Goal: Complete Application Form: Complete application form

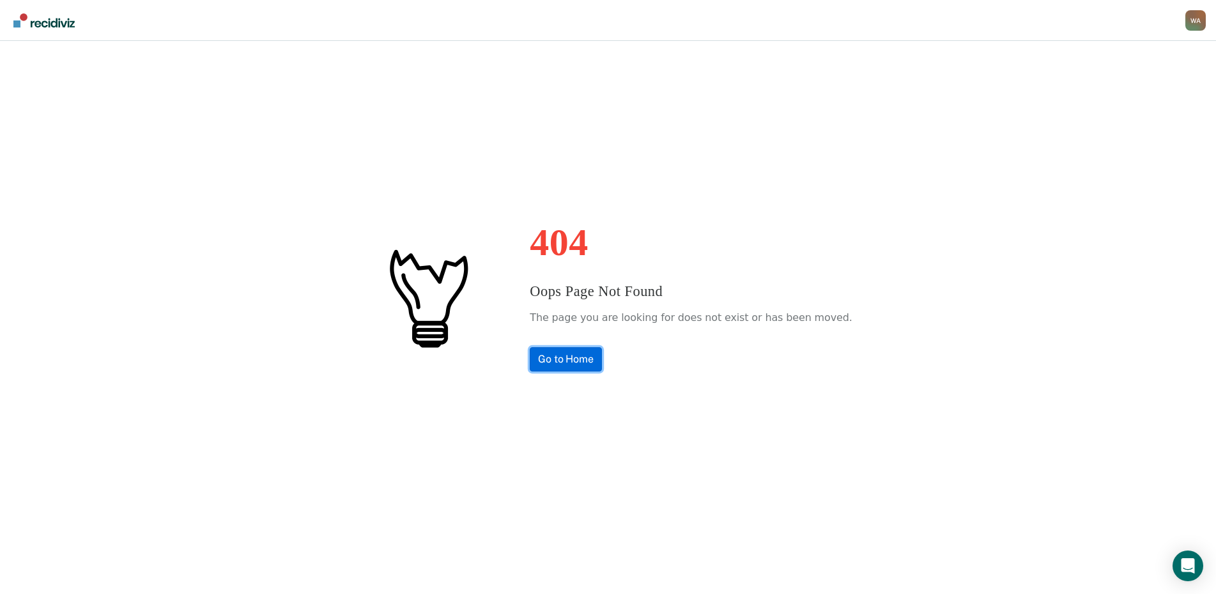
click at [587, 367] on link "Go to Home" at bounding box center [566, 359] width 72 height 24
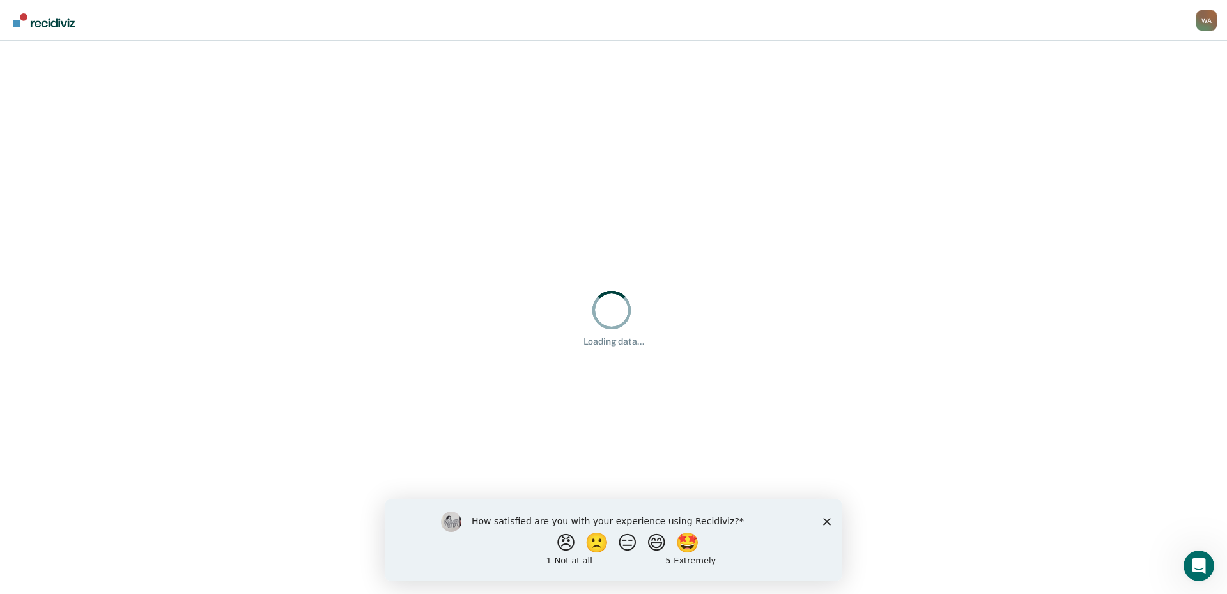
click at [830, 518] on polygon "Close survey" at bounding box center [827, 521] width 8 height 8
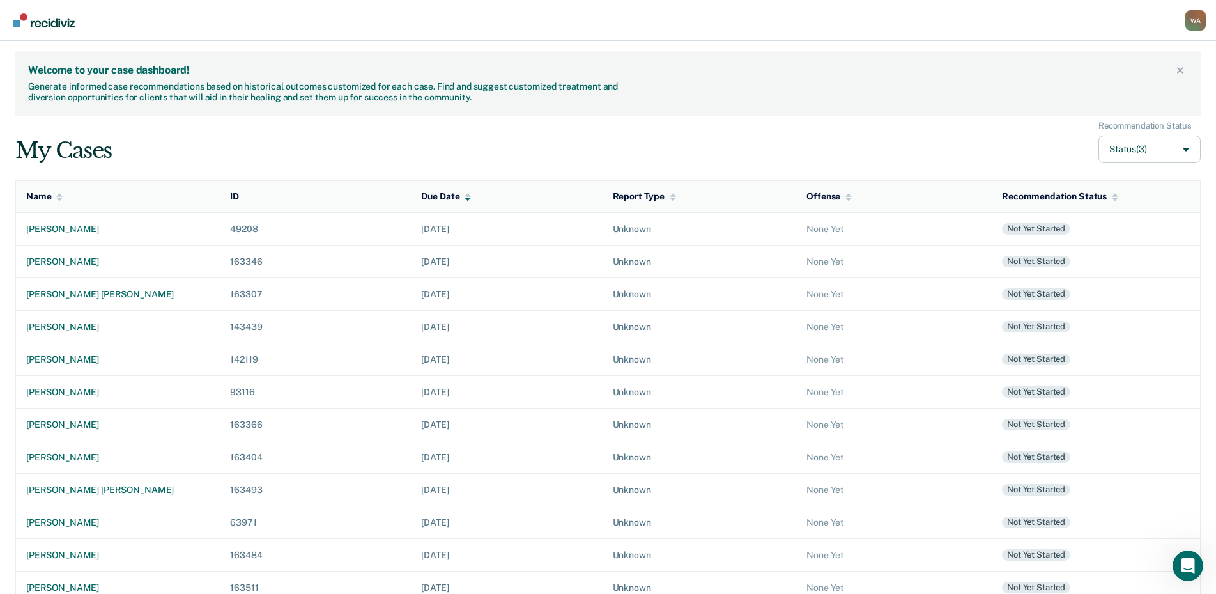
click at [89, 228] on div "[PERSON_NAME]" at bounding box center [117, 229] width 183 height 11
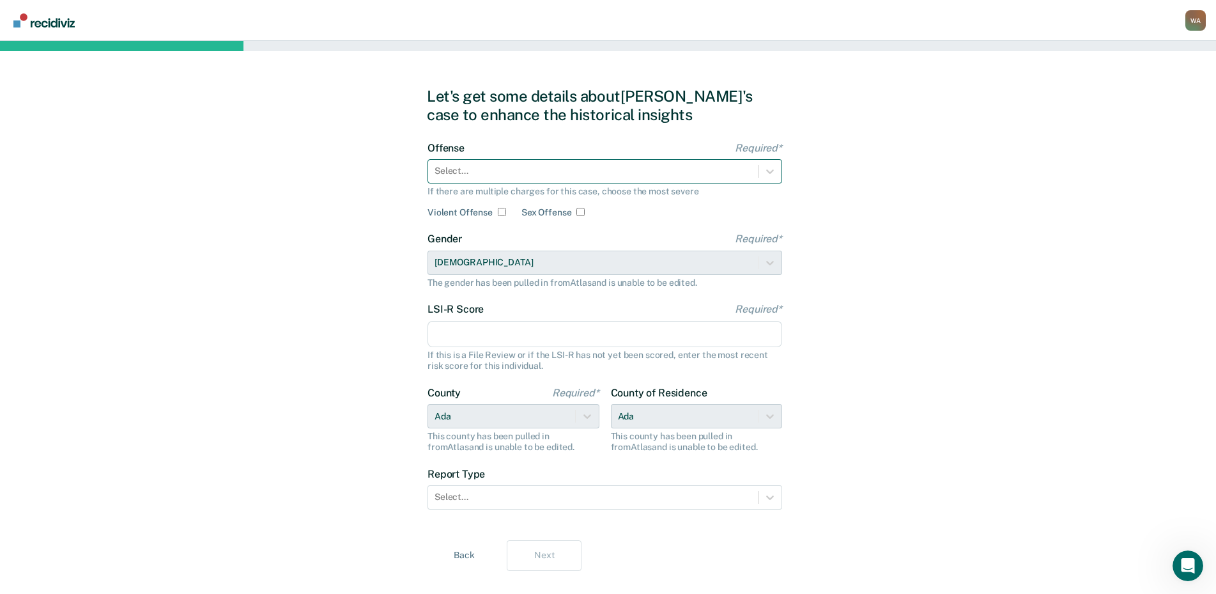
click at [483, 175] on div at bounding box center [593, 170] width 317 height 13
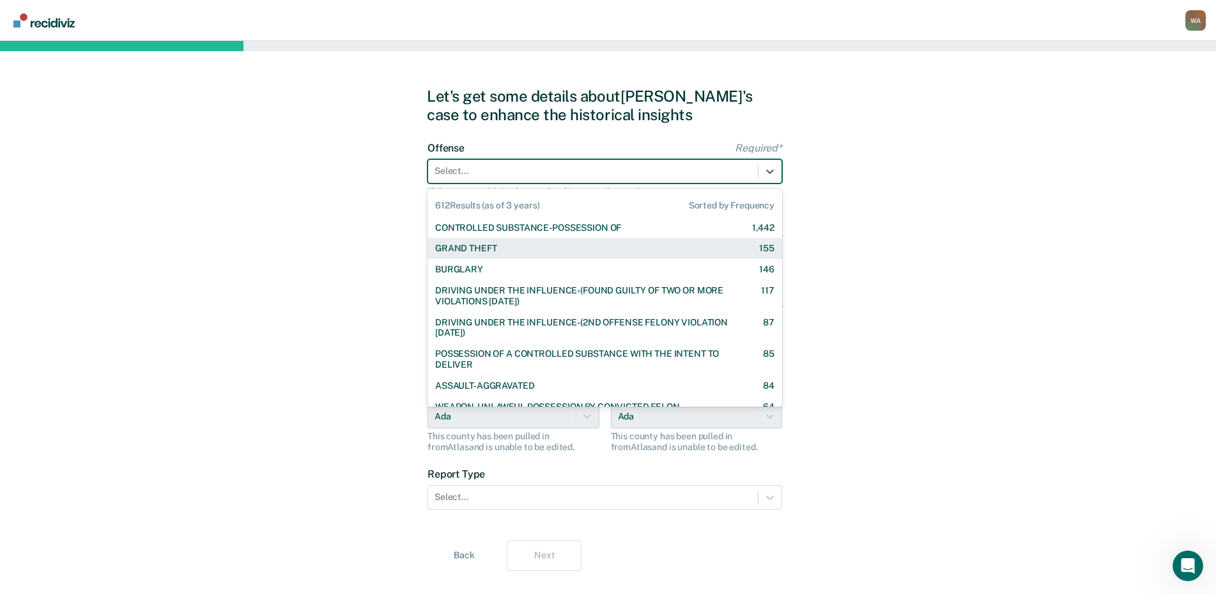
click at [502, 252] on div "GRAND THEFT 155" at bounding box center [604, 248] width 339 height 11
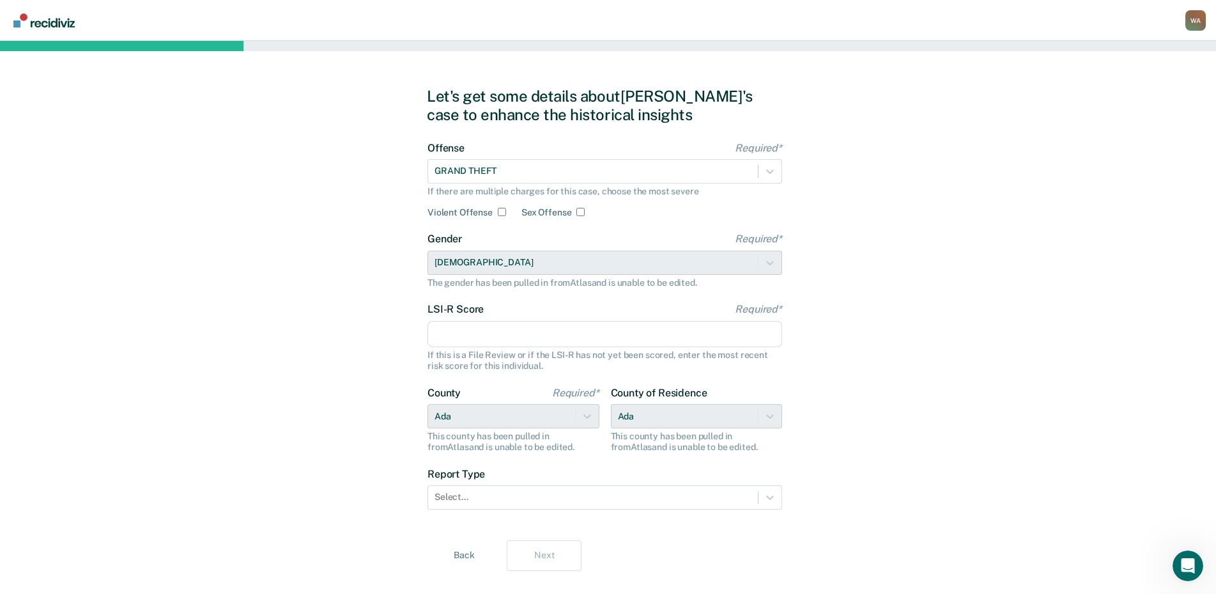
click at [490, 327] on input "LSI-R Score Required*" at bounding box center [605, 334] width 355 height 27
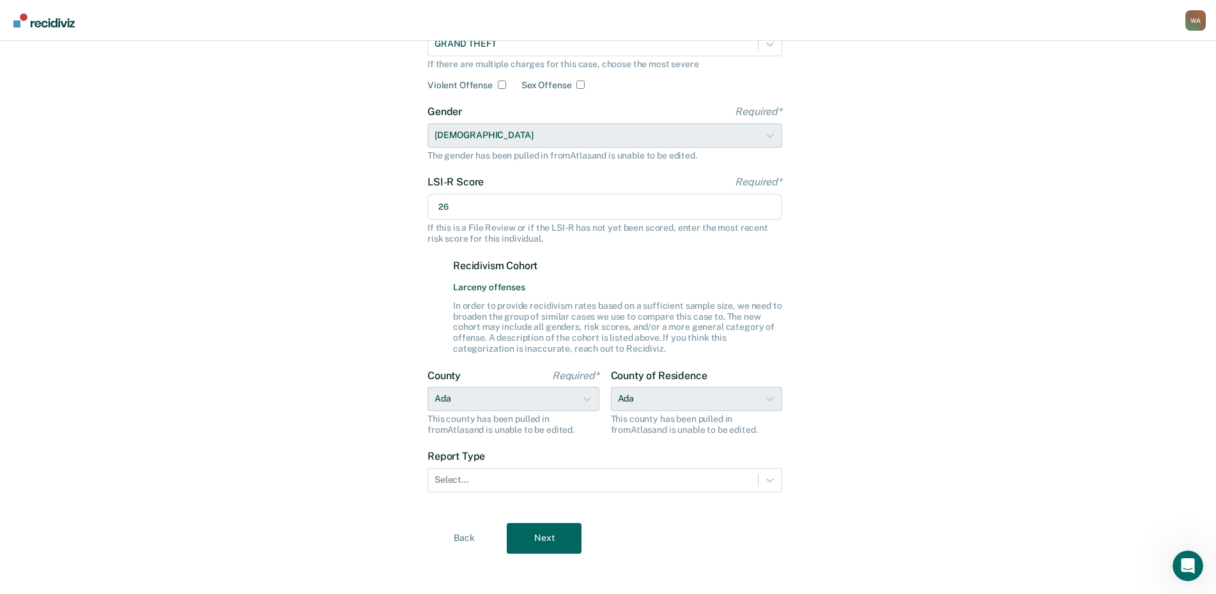
scroll to position [133, 0]
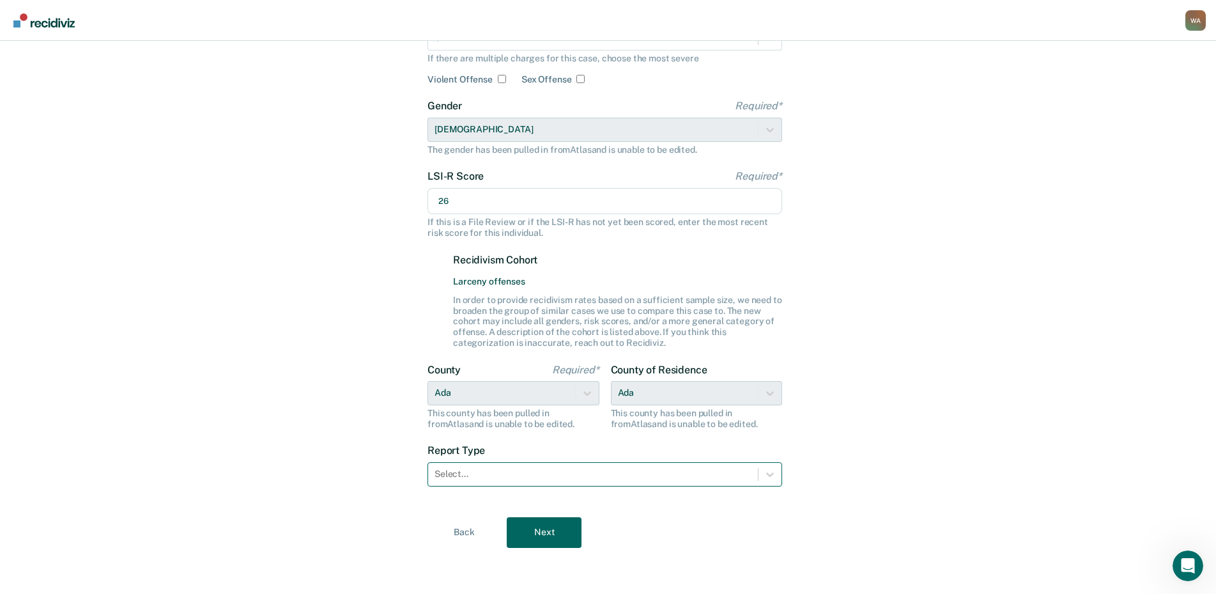
type input "26"
click at [504, 475] on div at bounding box center [593, 473] width 317 height 13
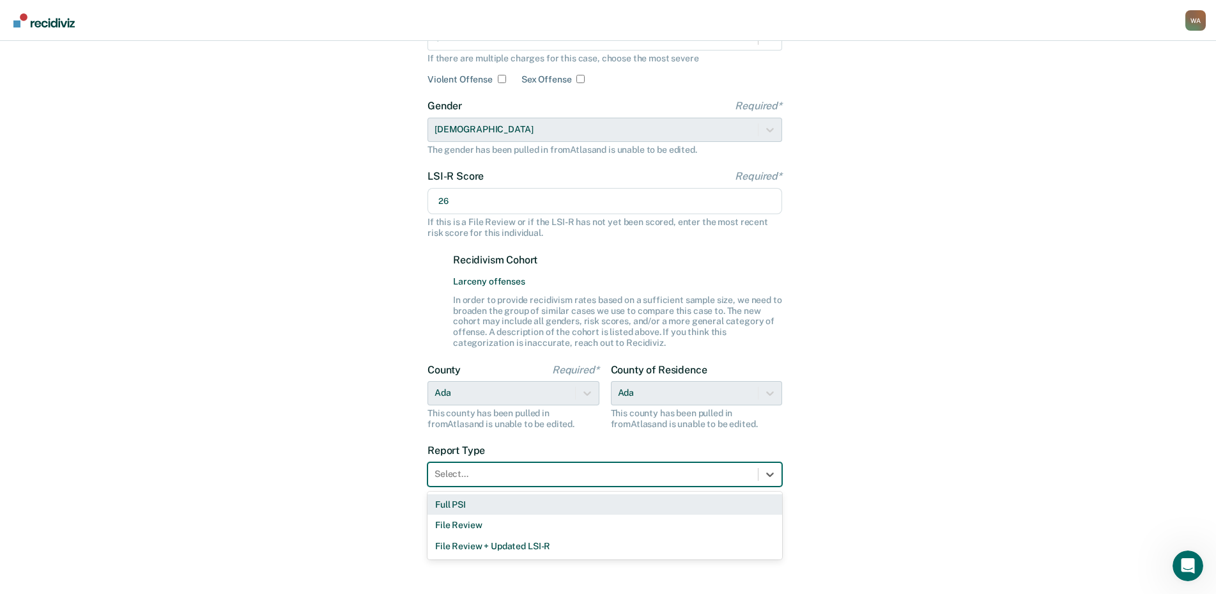
click at [481, 511] on div "Full PSI" at bounding box center [605, 504] width 355 height 21
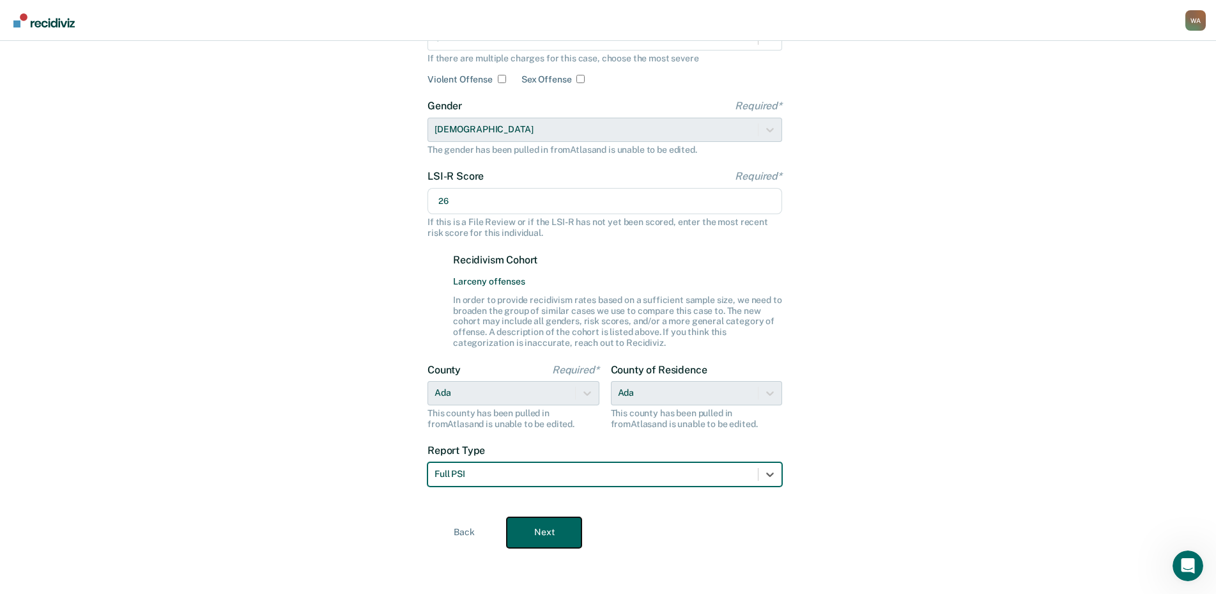
click at [564, 530] on button "Next" at bounding box center [544, 532] width 75 height 31
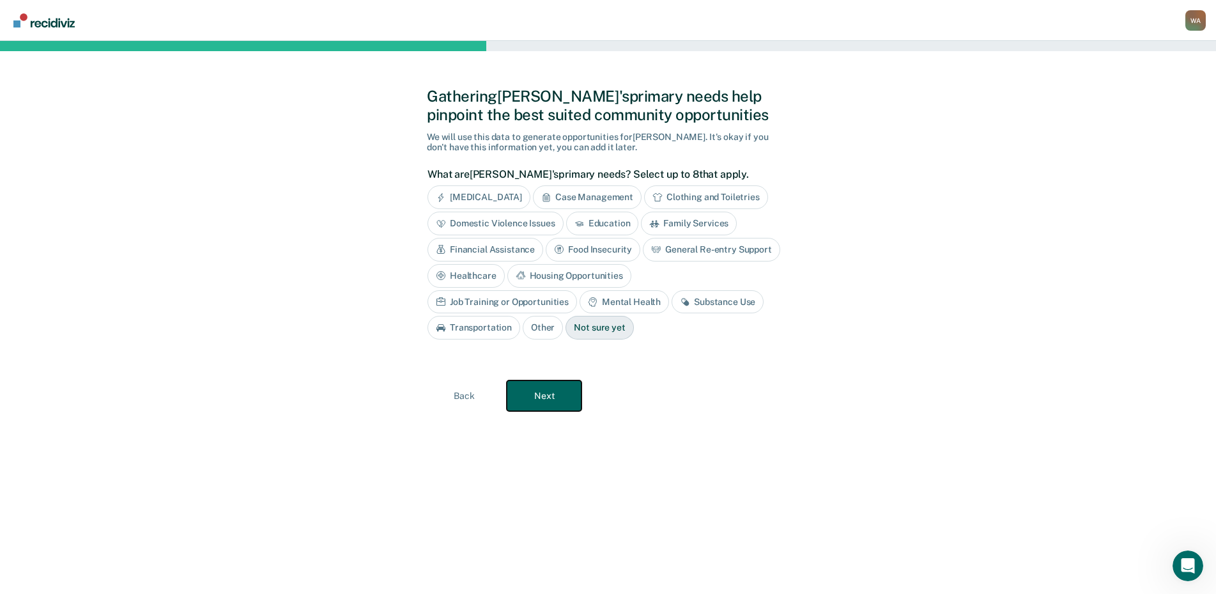
scroll to position [0, 0]
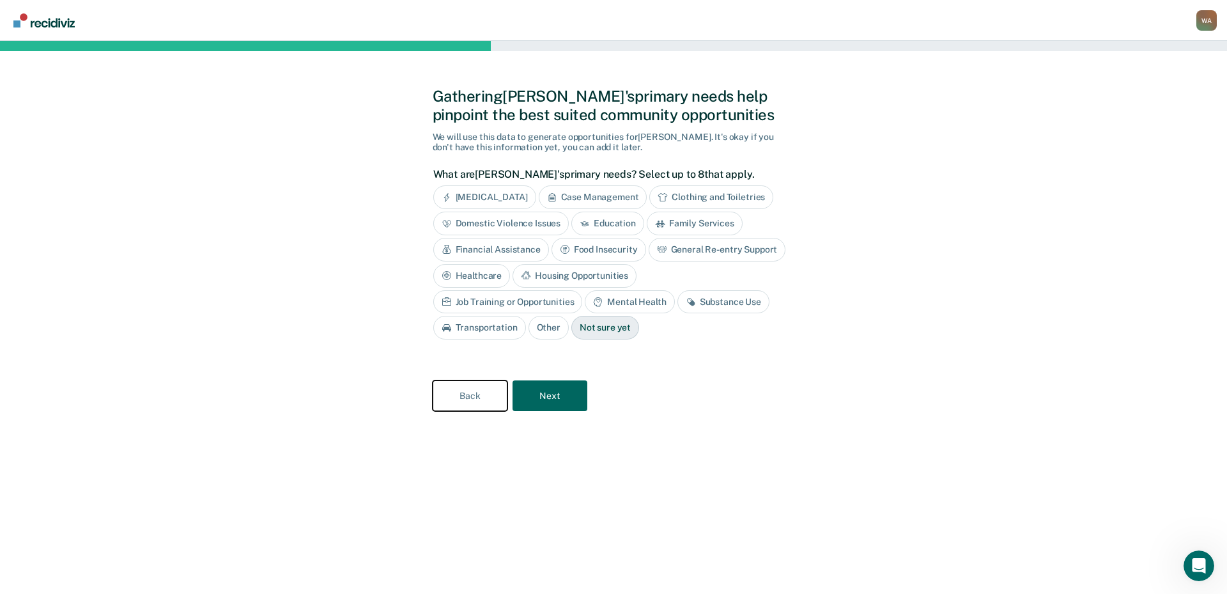
click at [471, 393] on button "Back" at bounding box center [470, 395] width 75 height 31
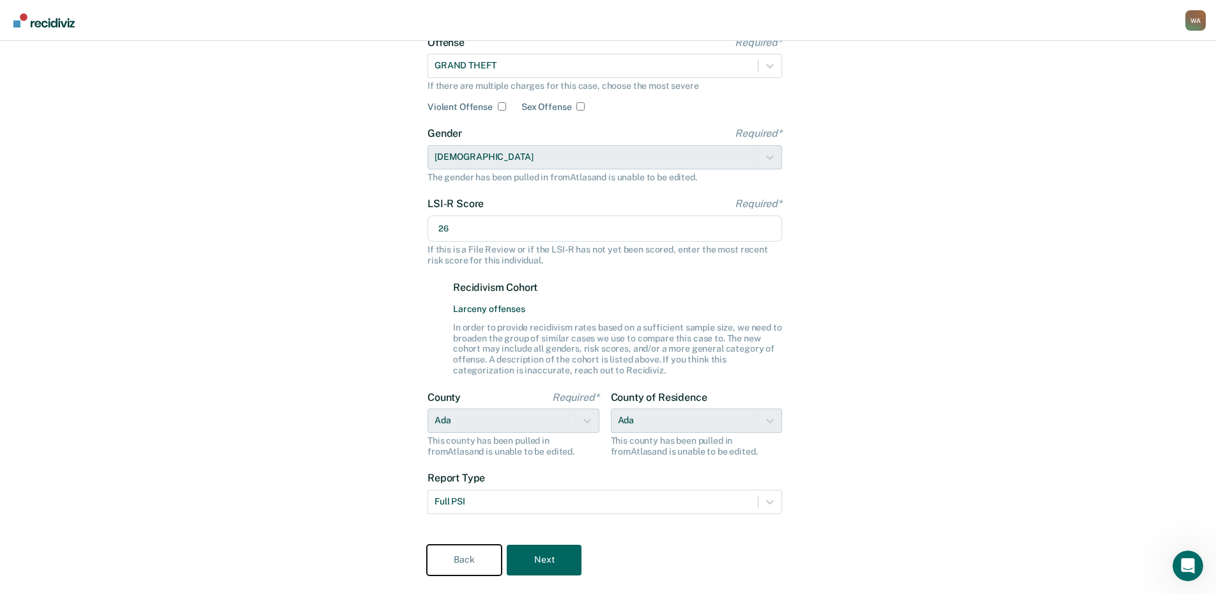
scroll to position [133, 0]
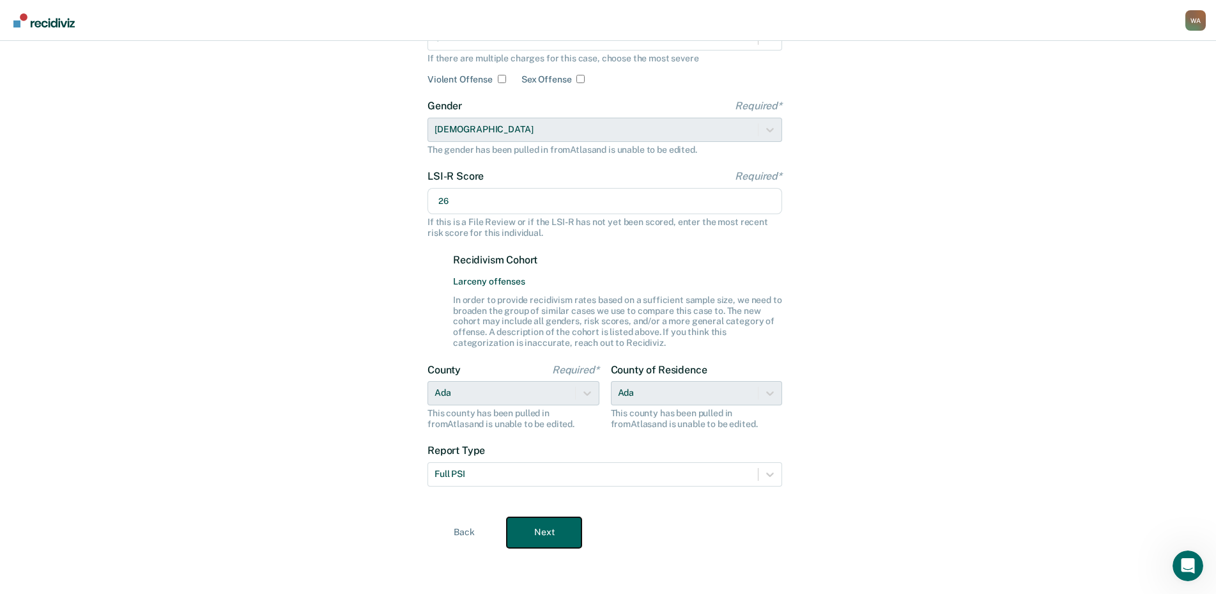
click at [555, 529] on button "Next" at bounding box center [544, 532] width 75 height 31
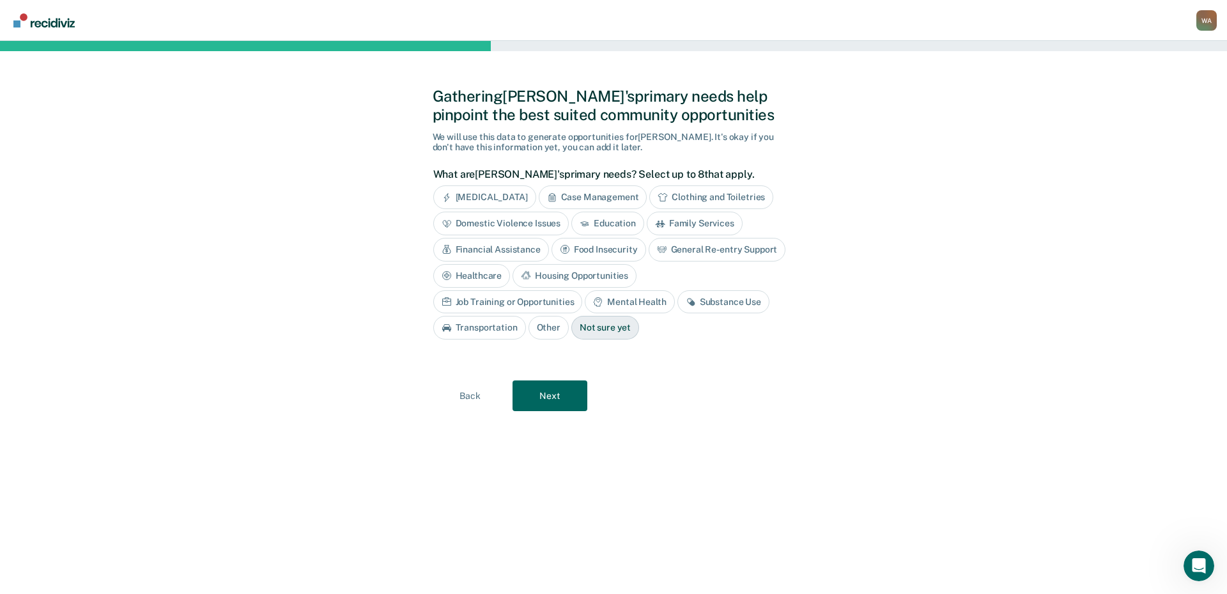
click at [583, 290] on div "Job Training or Opportunities" at bounding box center [508, 302] width 150 height 24
click at [646, 300] on div "Mental Health" at bounding box center [644, 302] width 89 height 24
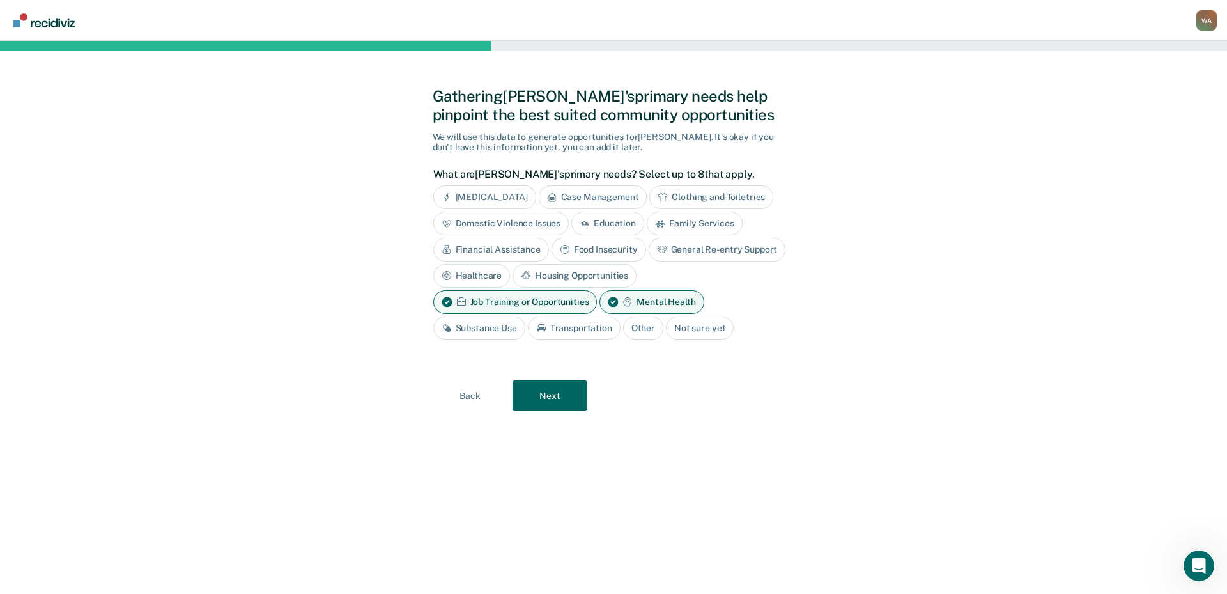
click at [511, 248] on div "Financial Assistance" at bounding box center [491, 250] width 116 height 24
click at [496, 322] on div "Substance Use" at bounding box center [479, 328] width 92 height 24
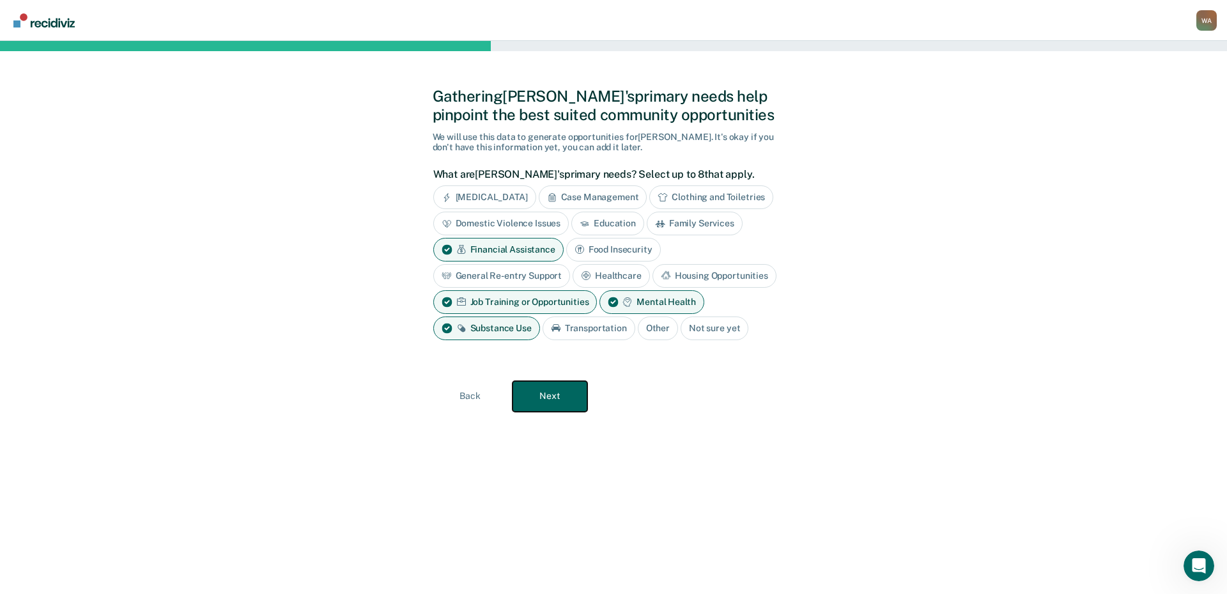
click at [552, 385] on button "Next" at bounding box center [550, 396] width 75 height 31
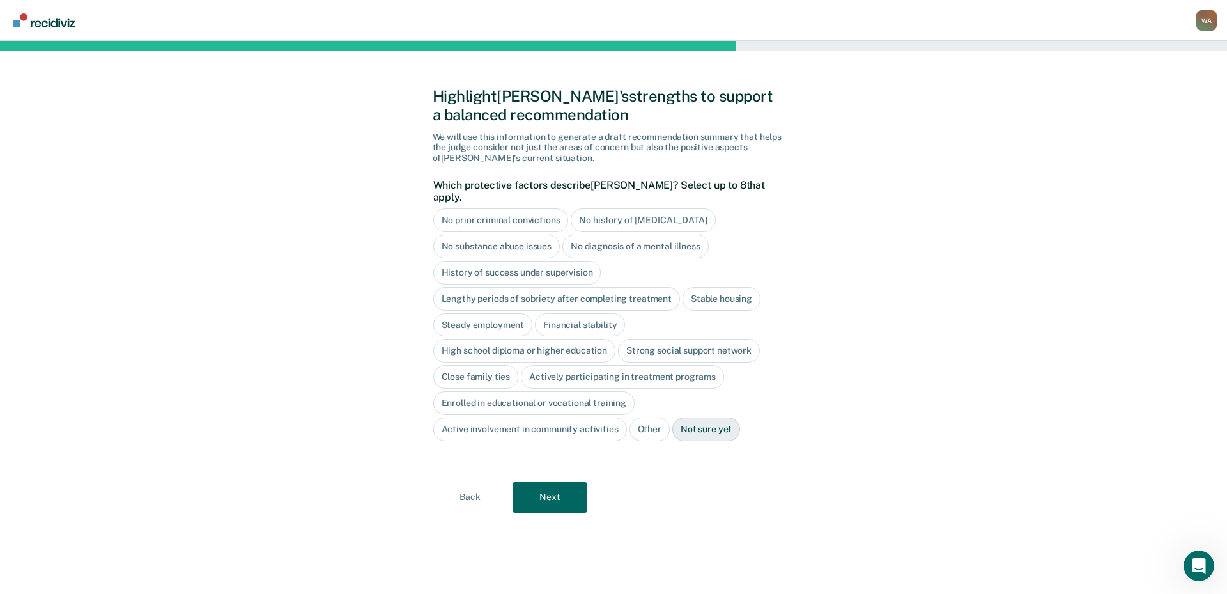
click at [383, 275] on div "Highlight Anna's strengths to support a balanced recommendation We will use thi…" at bounding box center [613, 317] width 1227 height 553
click at [725, 287] on div "Stable housing" at bounding box center [722, 299] width 78 height 24
click at [495, 339] on div "High school diploma or higher education" at bounding box center [524, 351] width 183 height 24
click at [511, 339] on div "High school diploma or higher education" at bounding box center [532, 351] width 198 height 24
click at [479, 365] on div "Close family ties" at bounding box center [476, 377] width 86 height 24
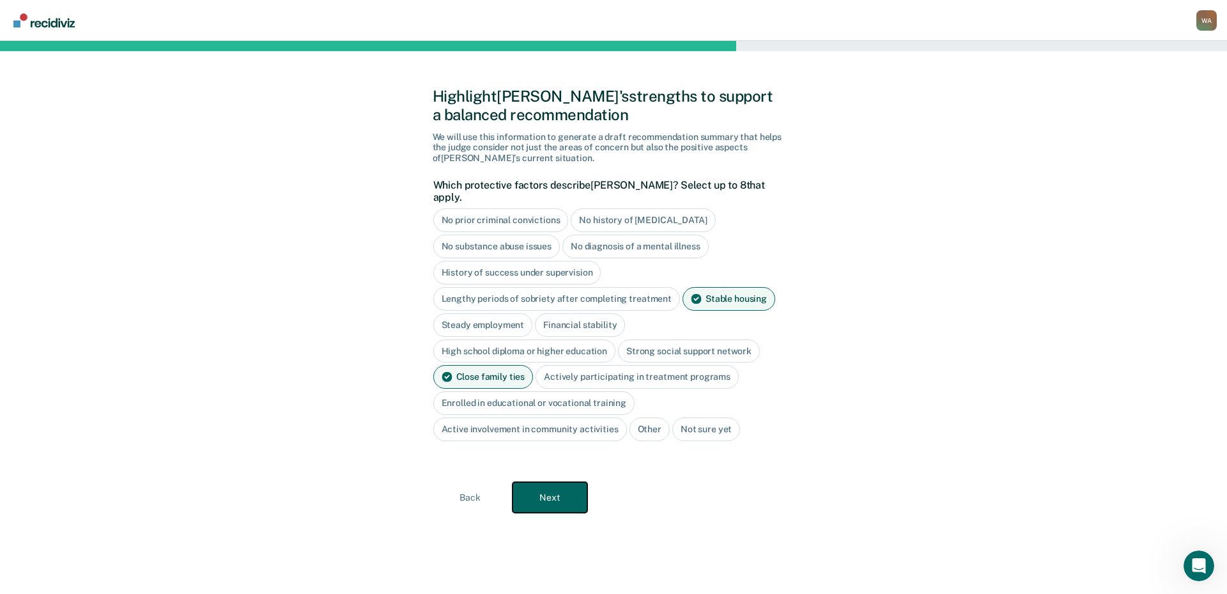
click at [559, 484] on button "Next" at bounding box center [550, 497] width 75 height 31
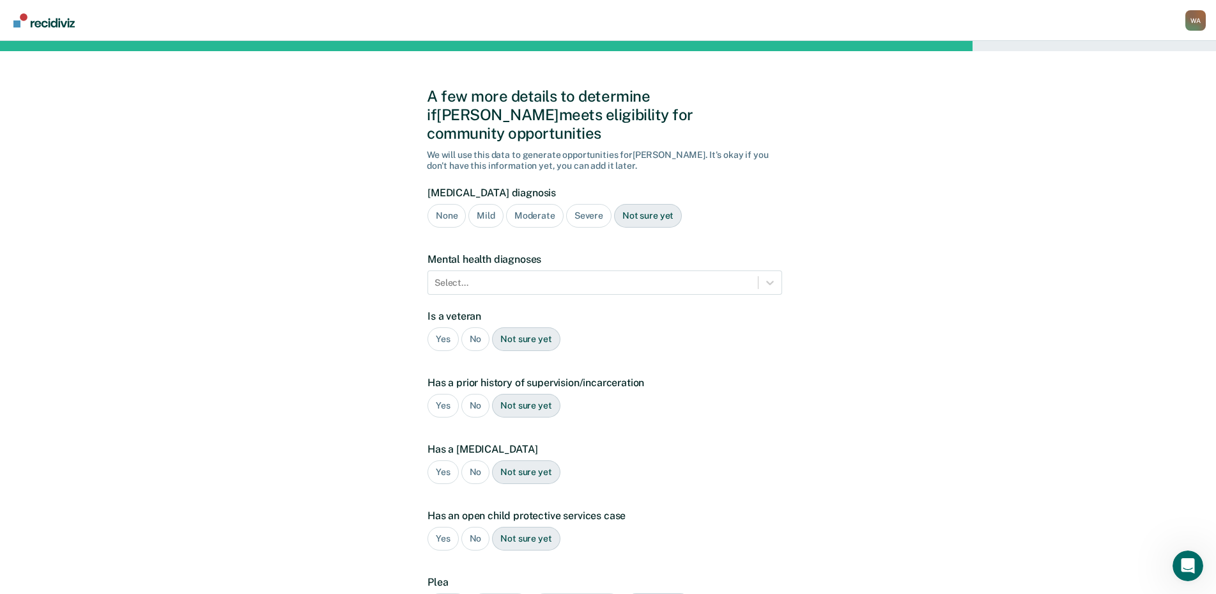
click at [652, 204] on div "Not sure yet" at bounding box center [648, 216] width 68 height 24
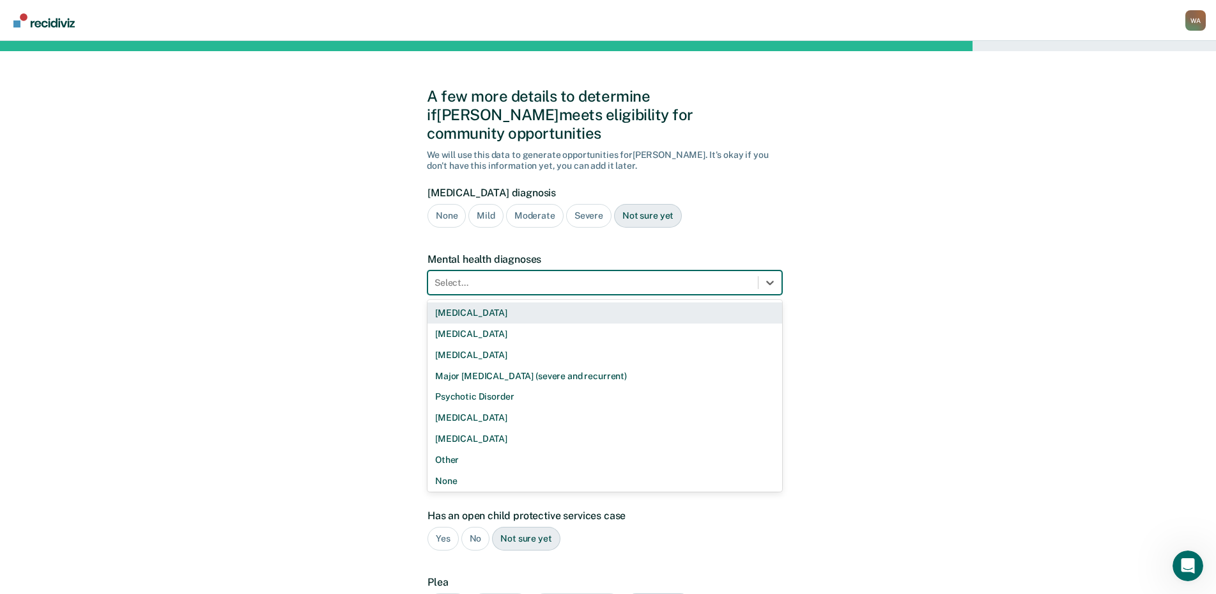
click at [552, 276] on div at bounding box center [593, 282] width 317 height 13
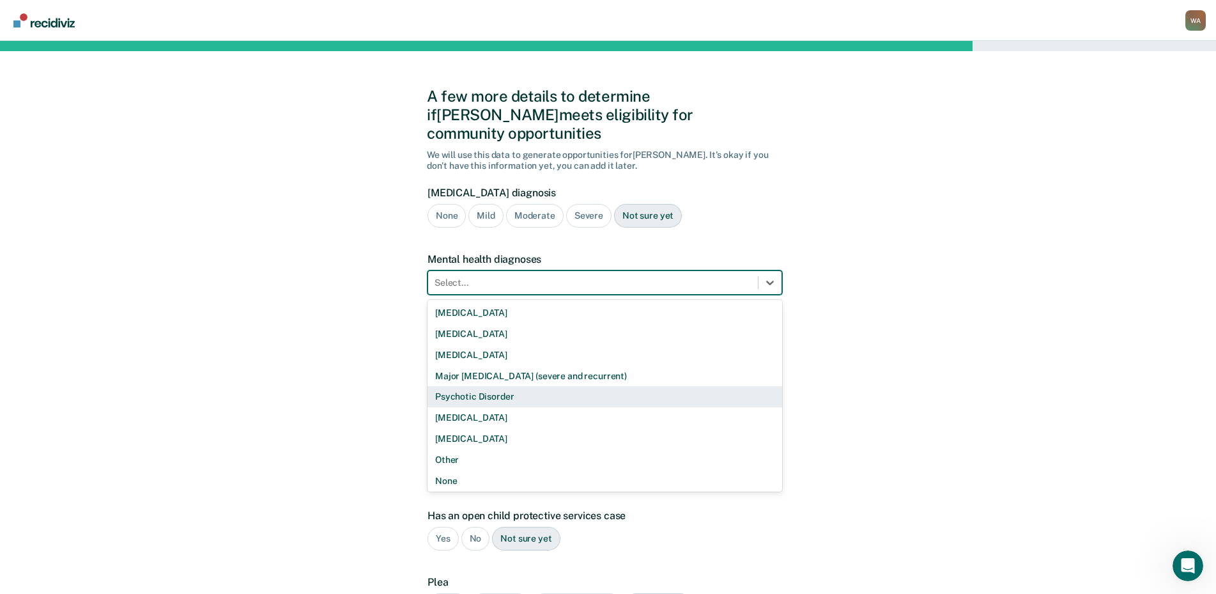
click at [403, 414] on div "A few more details to determine if Anna meets eligibility for community opportu…" at bounding box center [608, 387] width 1216 height 693
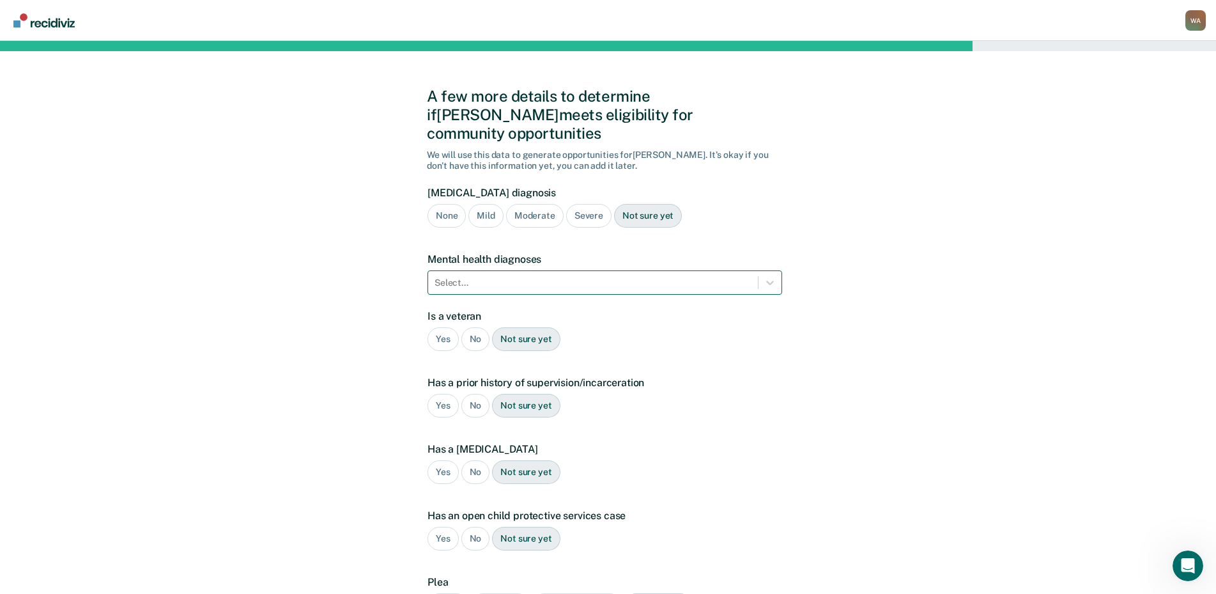
click at [462, 276] on div at bounding box center [593, 282] width 317 height 13
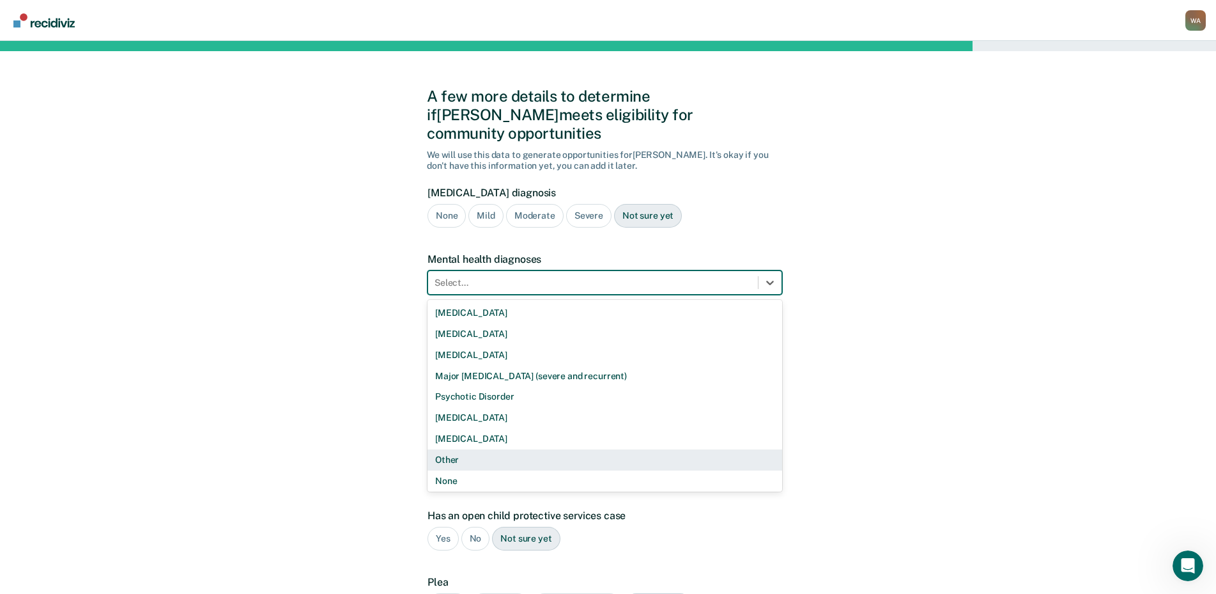
click at [457, 449] on div "Other" at bounding box center [605, 459] width 355 height 21
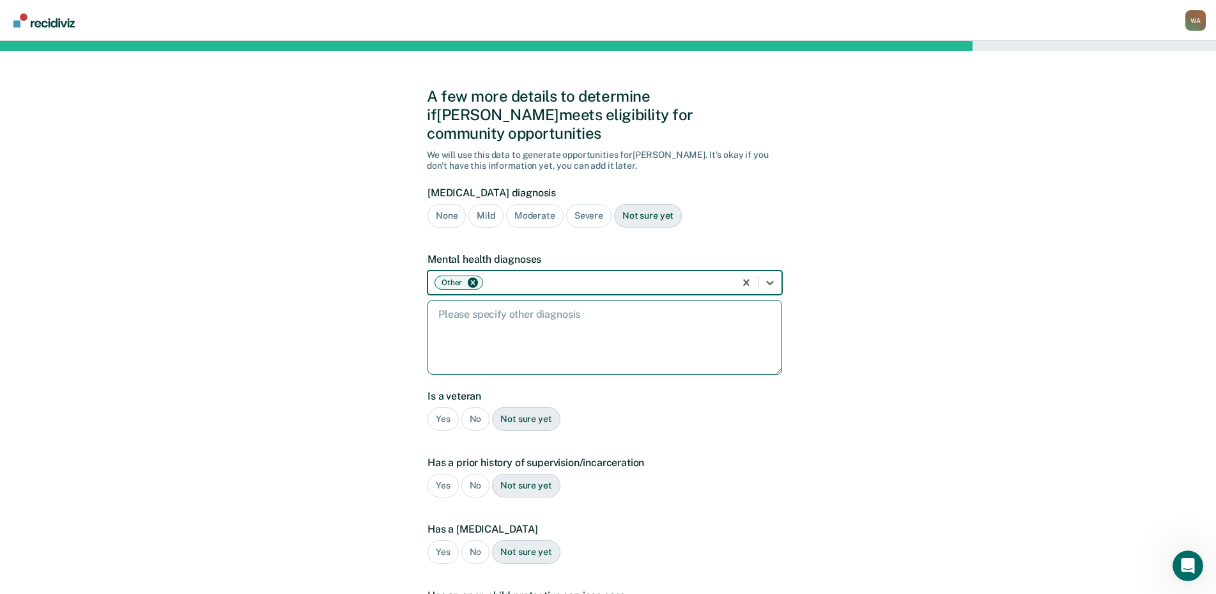
click at [474, 304] on textarea at bounding box center [605, 337] width 355 height 75
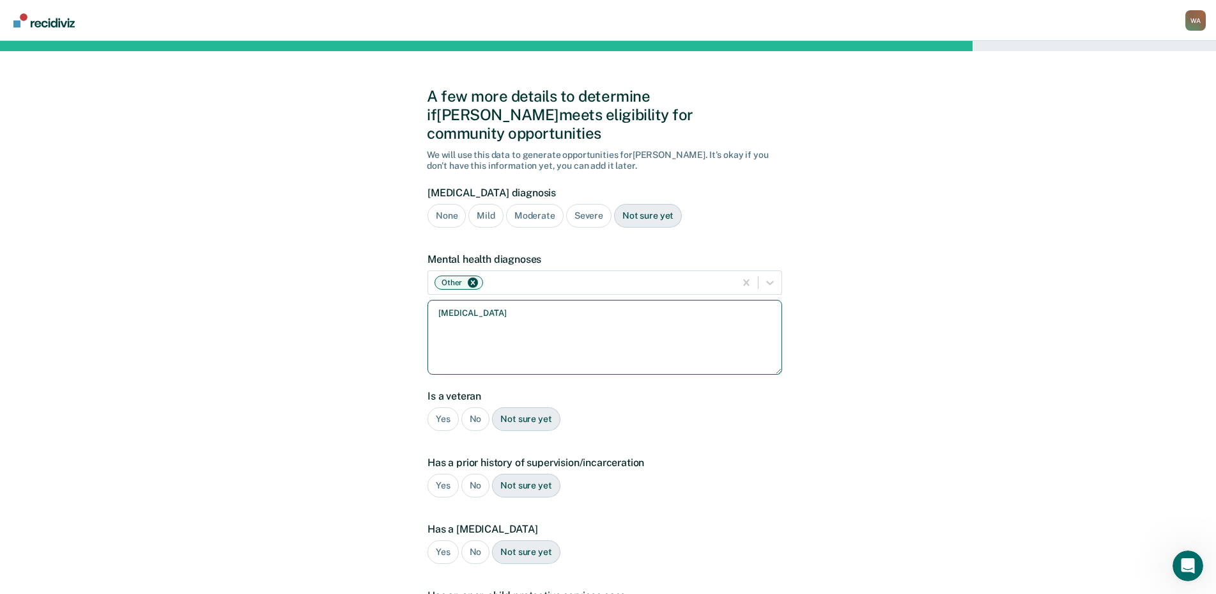
type textarea "Depression"
click at [481, 407] on div "No" at bounding box center [475, 419] width 29 height 24
click at [439, 474] on div "Yes" at bounding box center [443, 486] width 31 height 24
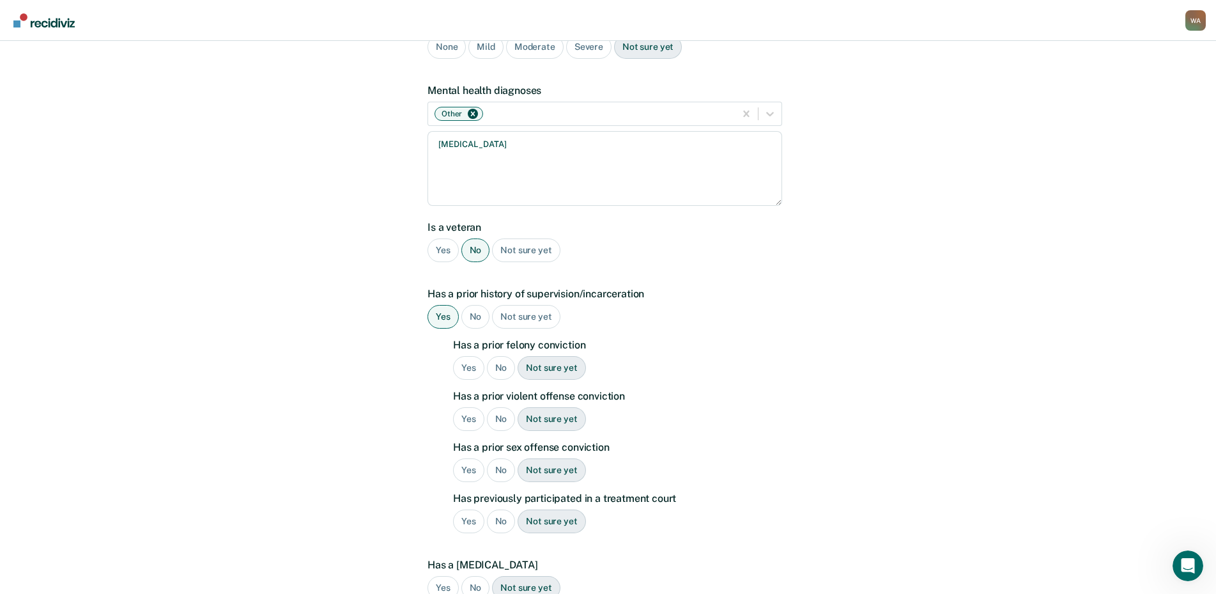
scroll to position [192, 0]
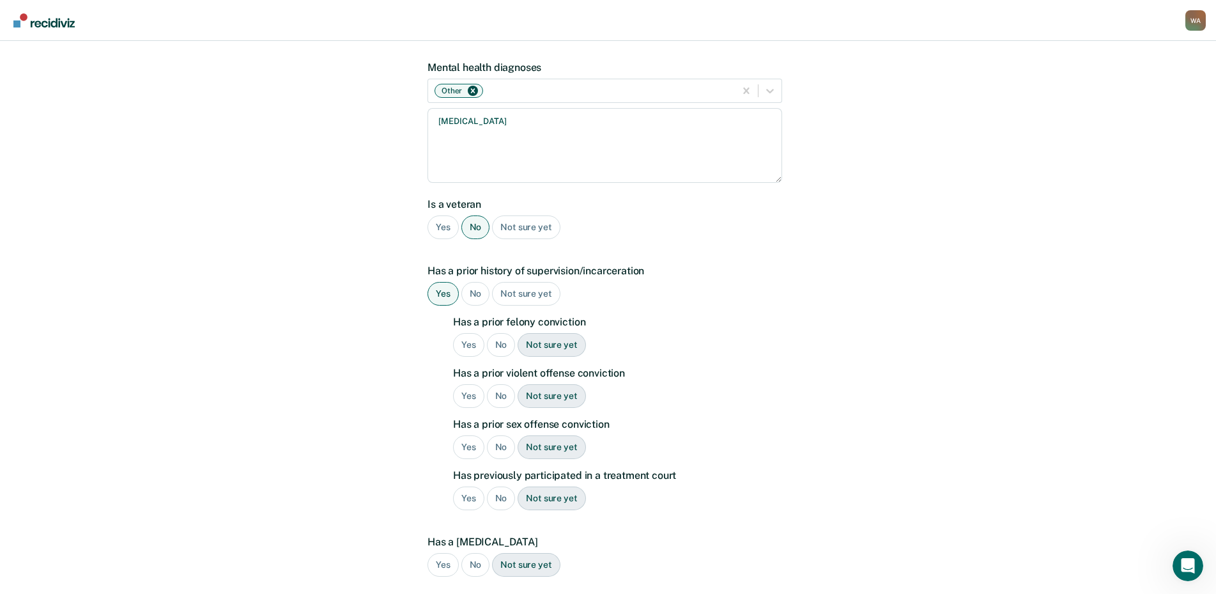
click at [469, 333] on div "Yes" at bounding box center [468, 345] width 31 height 24
click at [471, 384] on div "Yes" at bounding box center [468, 396] width 31 height 24
click at [497, 435] on div "No" at bounding box center [501, 447] width 29 height 24
click at [495, 486] on div "No" at bounding box center [501, 498] width 29 height 24
click at [476, 553] on div "No" at bounding box center [475, 565] width 29 height 24
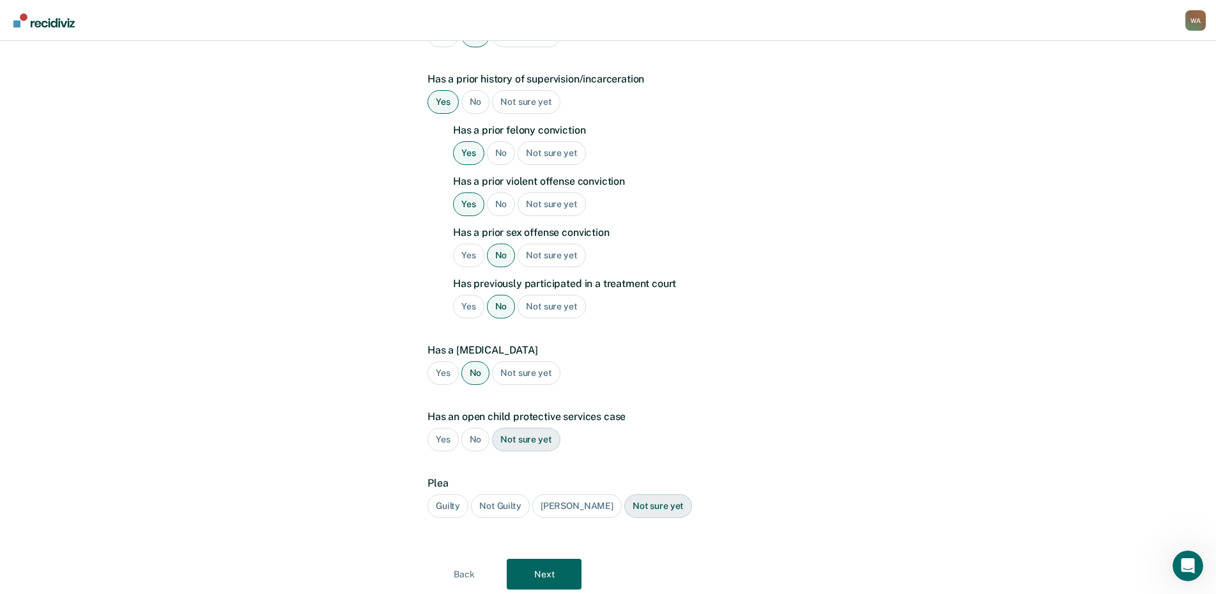
scroll to position [407, 0]
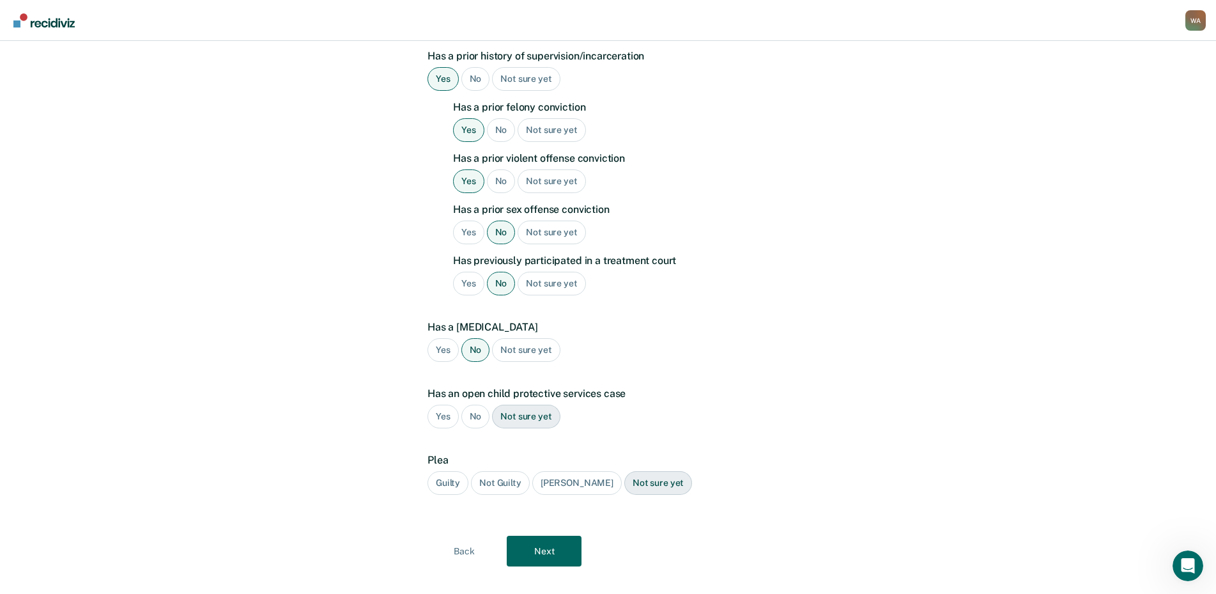
click at [477, 405] on div "No" at bounding box center [475, 417] width 29 height 24
click at [561, 536] on button "Next" at bounding box center [544, 551] width 75 height 31
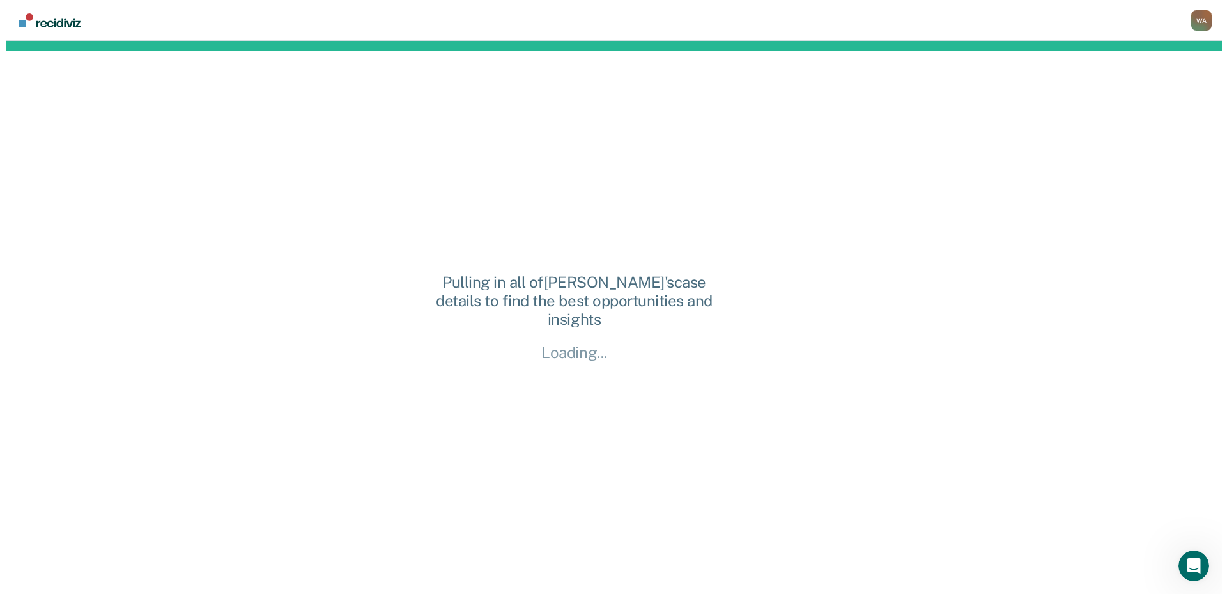
scroll to position [0, 0]
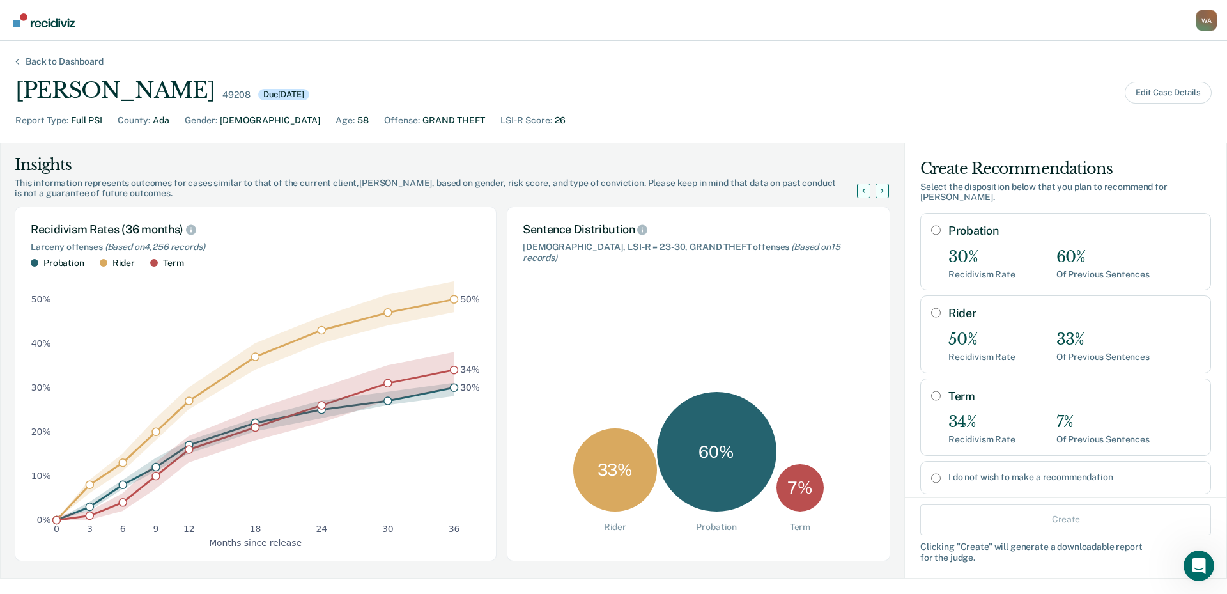
click at [931, 225] on input "Probation" at bounding box center [936, 230] width 10 height 10
radio input "true"
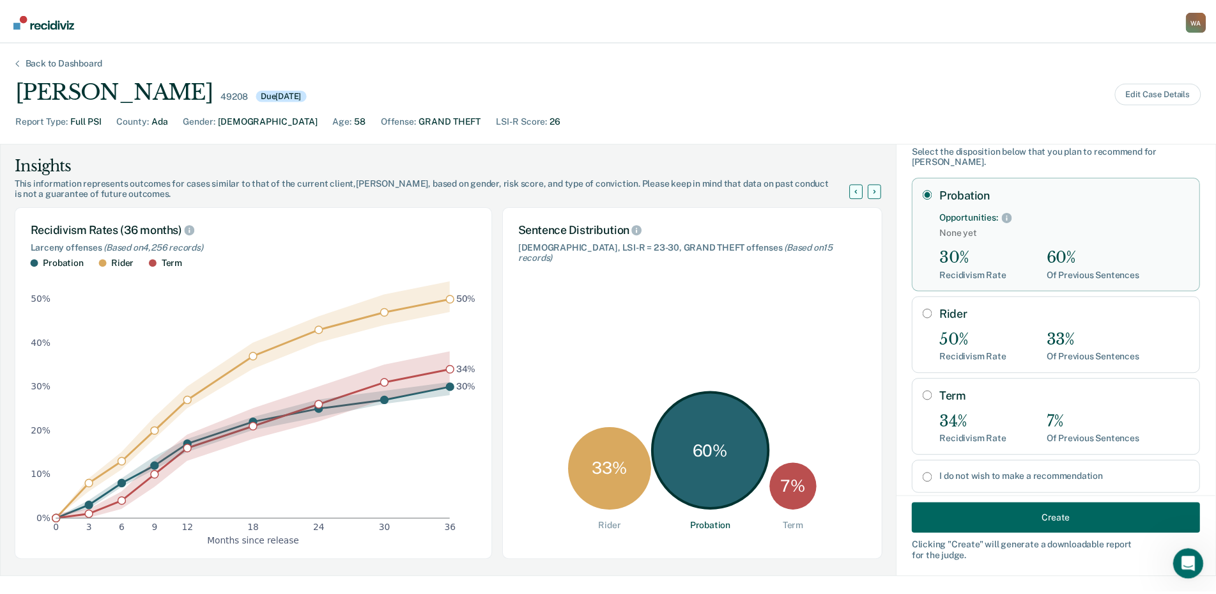
scroll to position [55, 0]
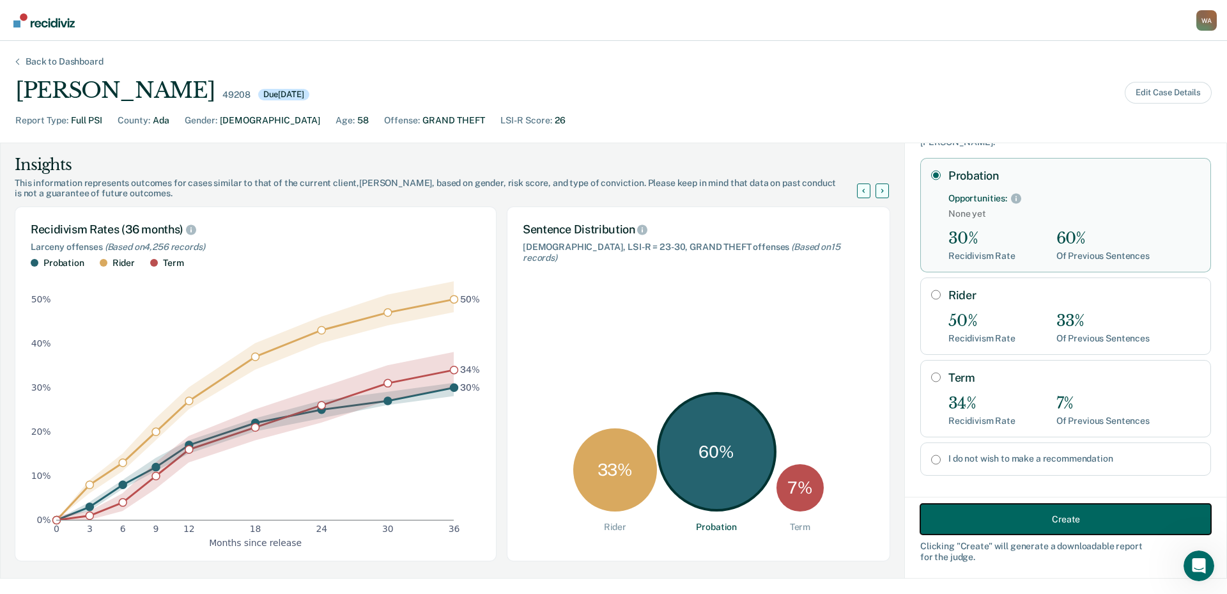
click at [1003, 514] on button "Create" at bounding box center [1065, 519] width 291 height 31
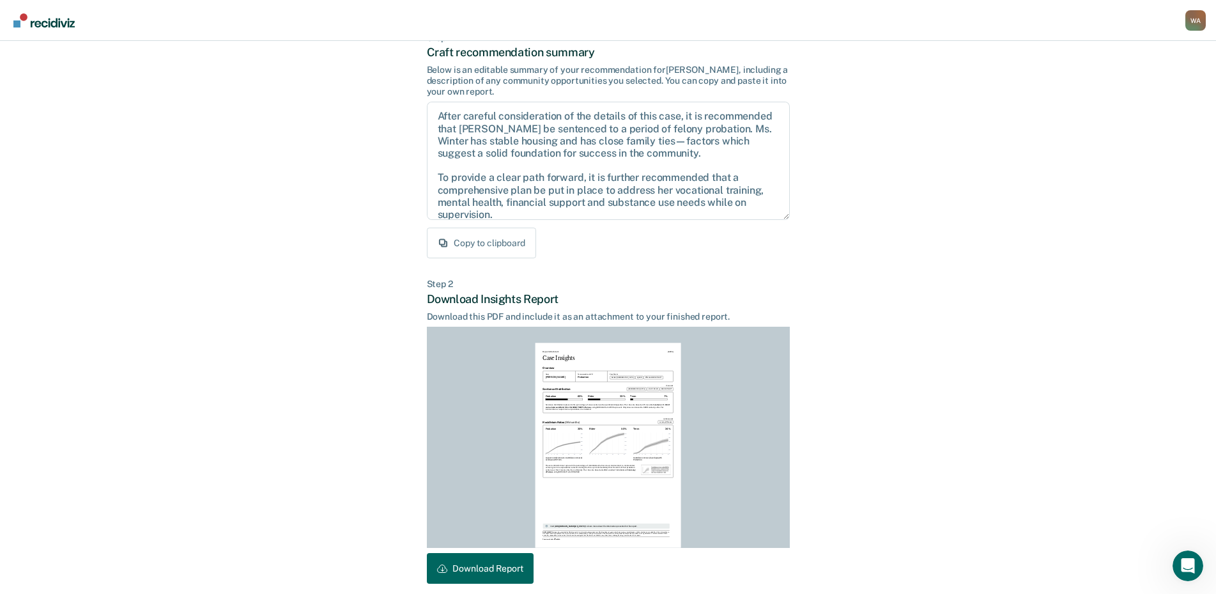
scroll to position [135, 0]
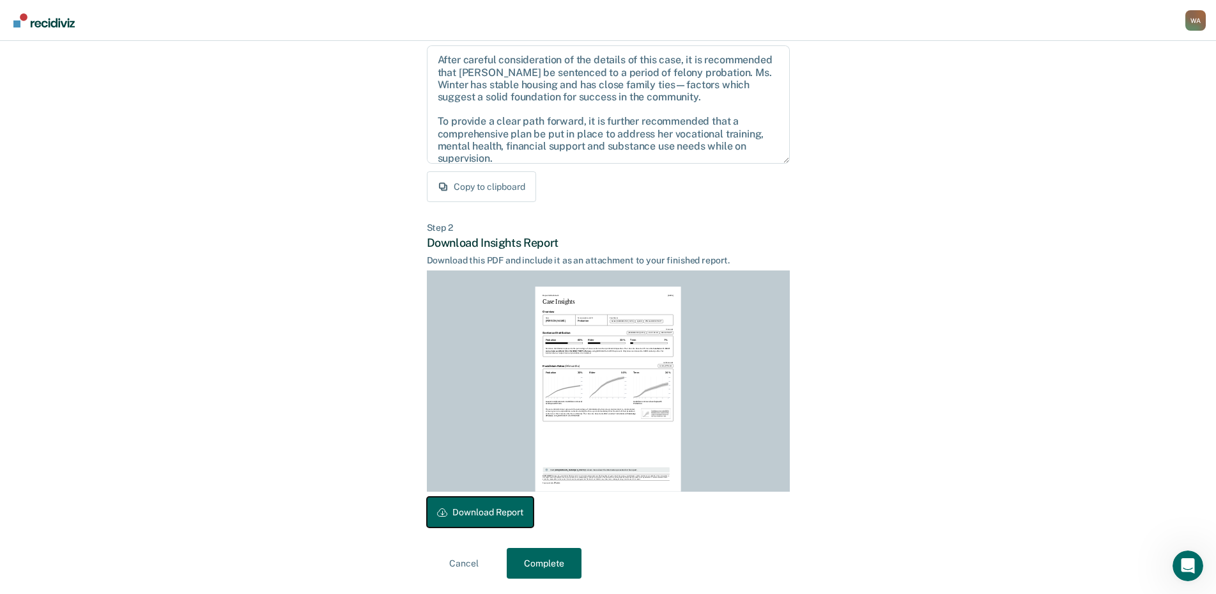
click at [498, 518] on button "Download Report" at bounding box center [480, 512] width 107 height 31
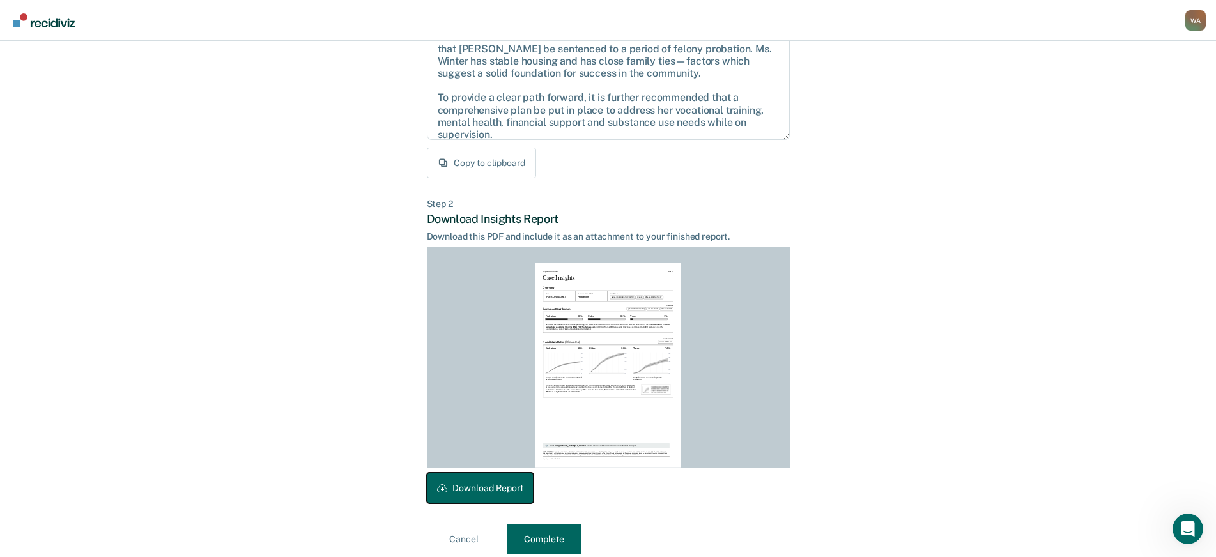
scroll to position [171, 0]
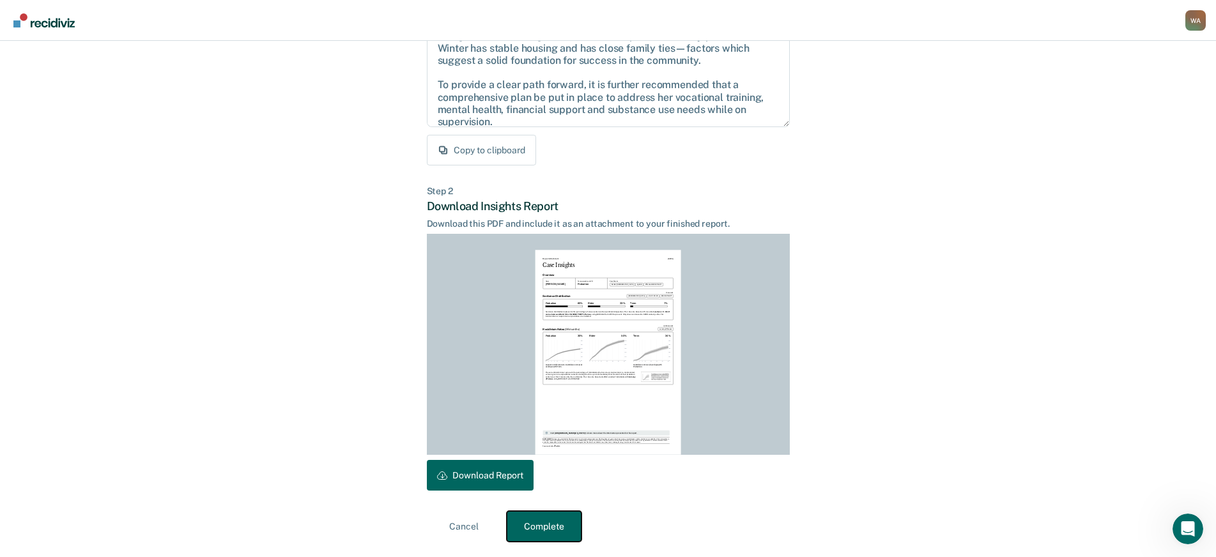
click at [561, 532] on button "Complete" at bounding box center [544, 526] width 75 height 31
